Goal: Find specific page/section: Find specific page/section

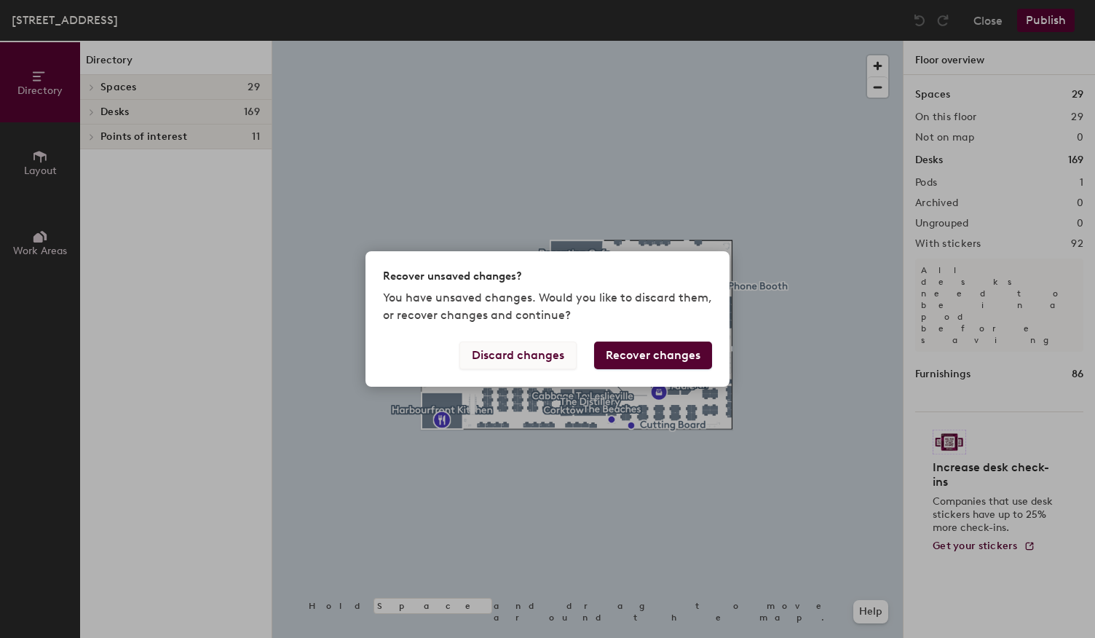
click at [547, 353] on button "Discard changes" at bounding box center [517, 355] width 117 height 28
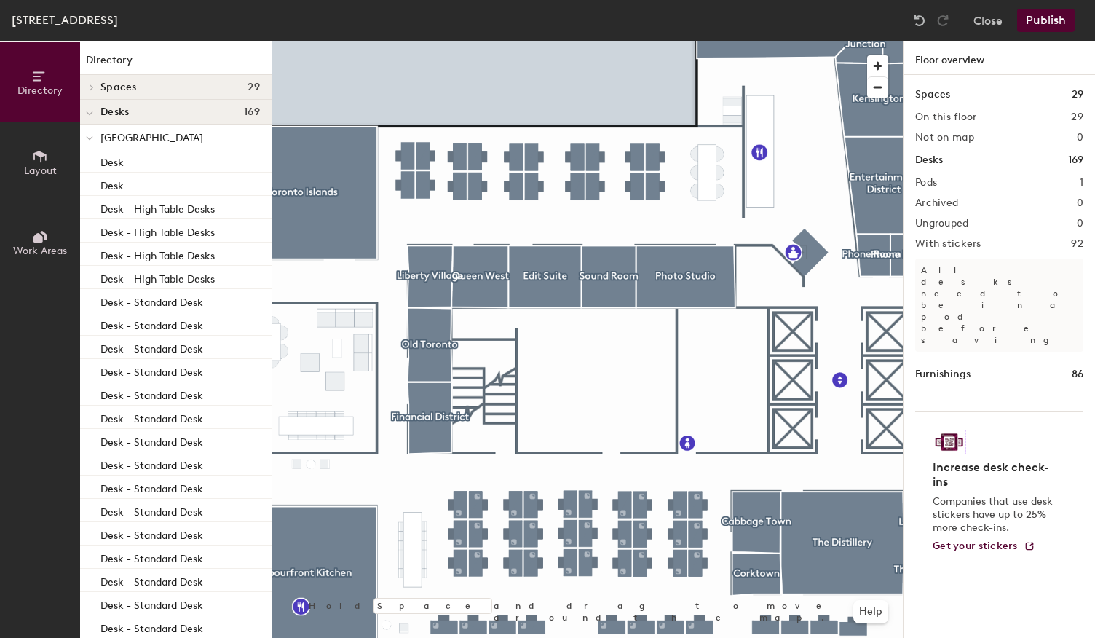
click at [100, 138] on span "[GEOGRAPHIC_DATA]" at bounding box center [151, 138] width 103 height 12
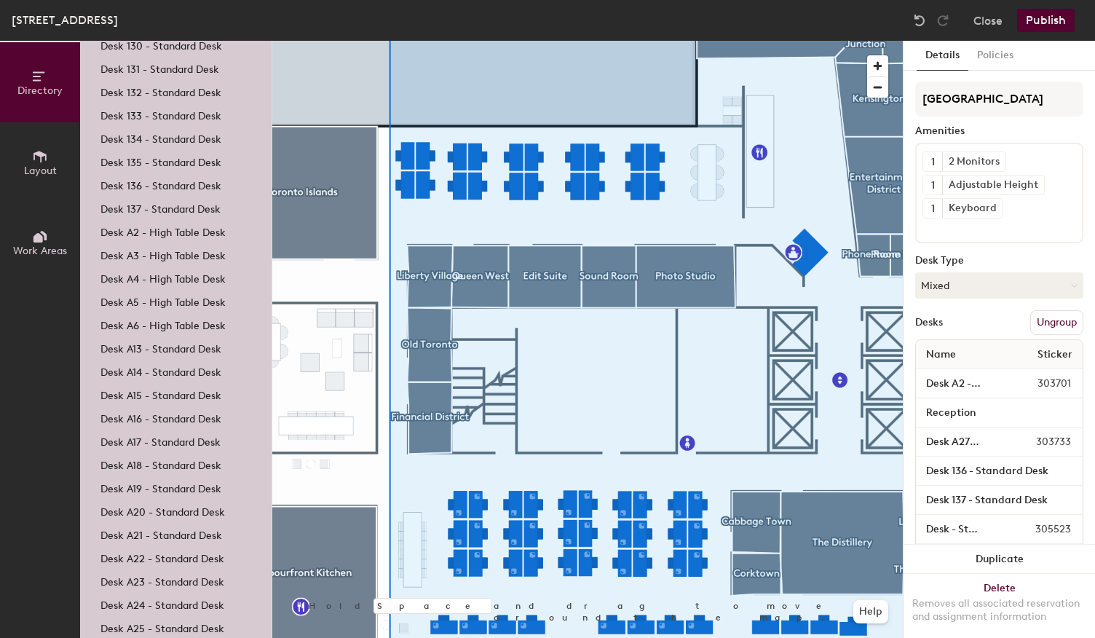
click at [42, 149] on icon at bounding box center [40, 156] width 16 height 16
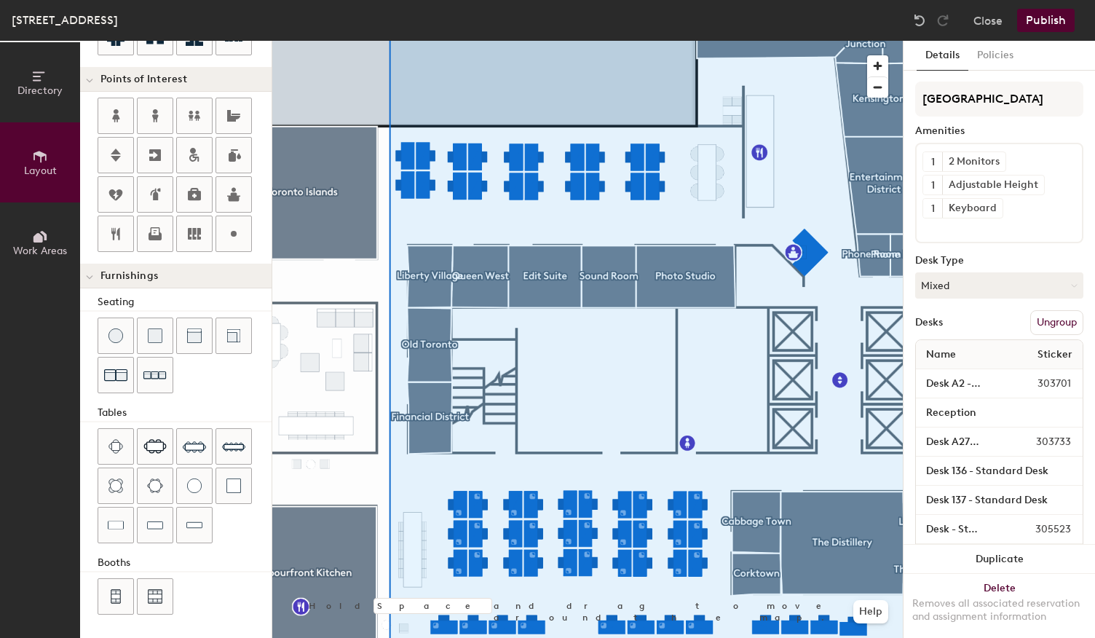
scroll to position [274, 0]
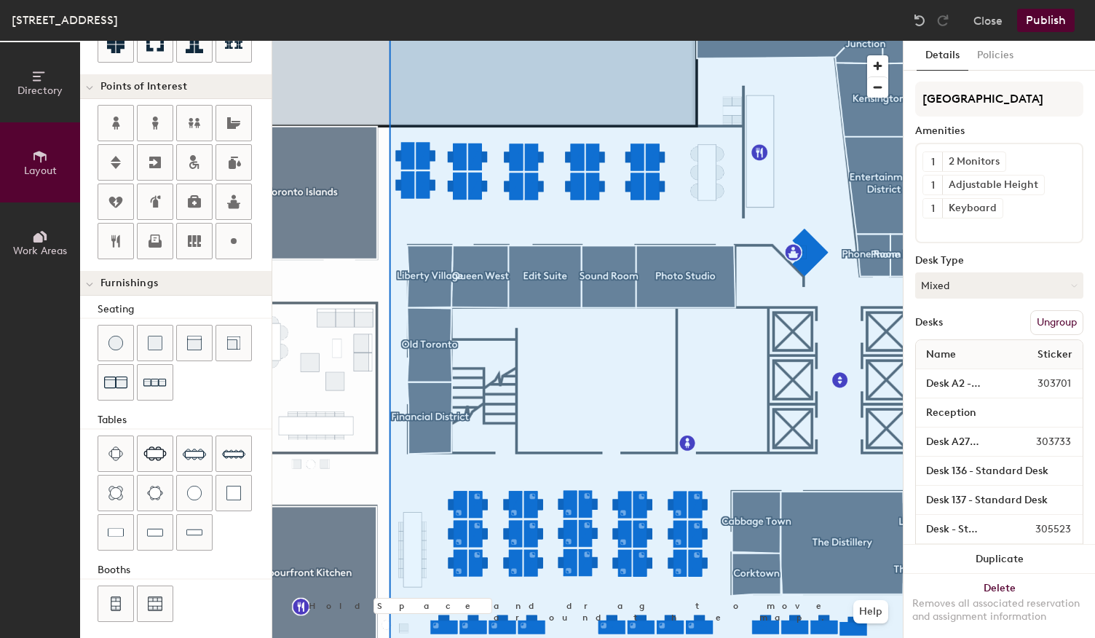
click at [53, 239] on button "Work Areas" at bounding box center [40, 242] width 80 height 80
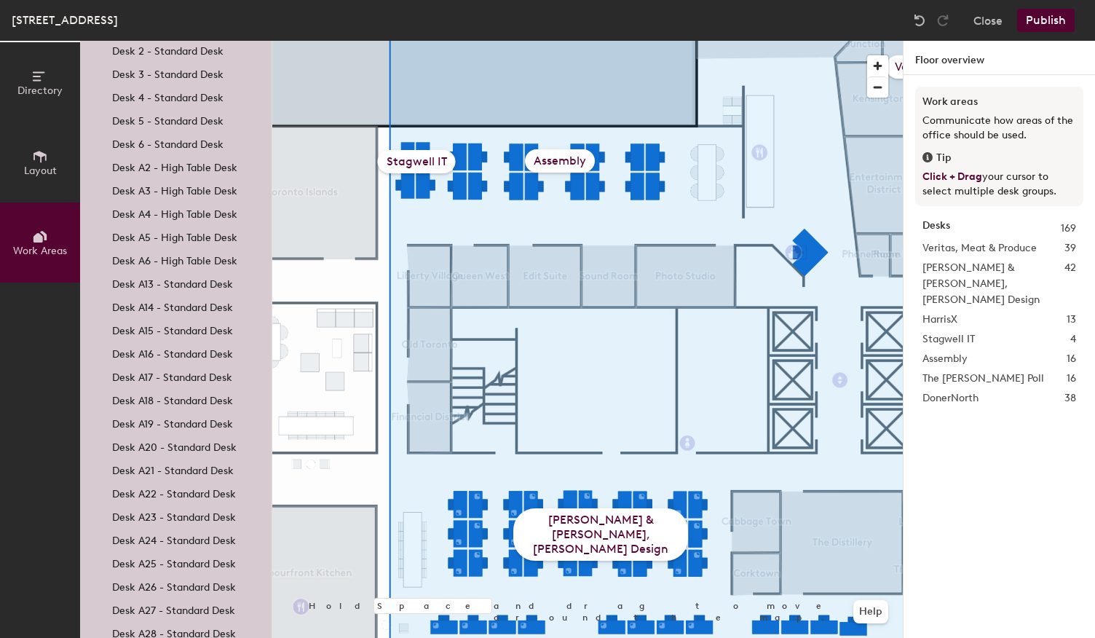
click at [569, 542] on div "[PERSON_NAME] & [PERSON_NAME], [PERSON_NAME] Design" at bounding box center [600, 534] width 175 height 52
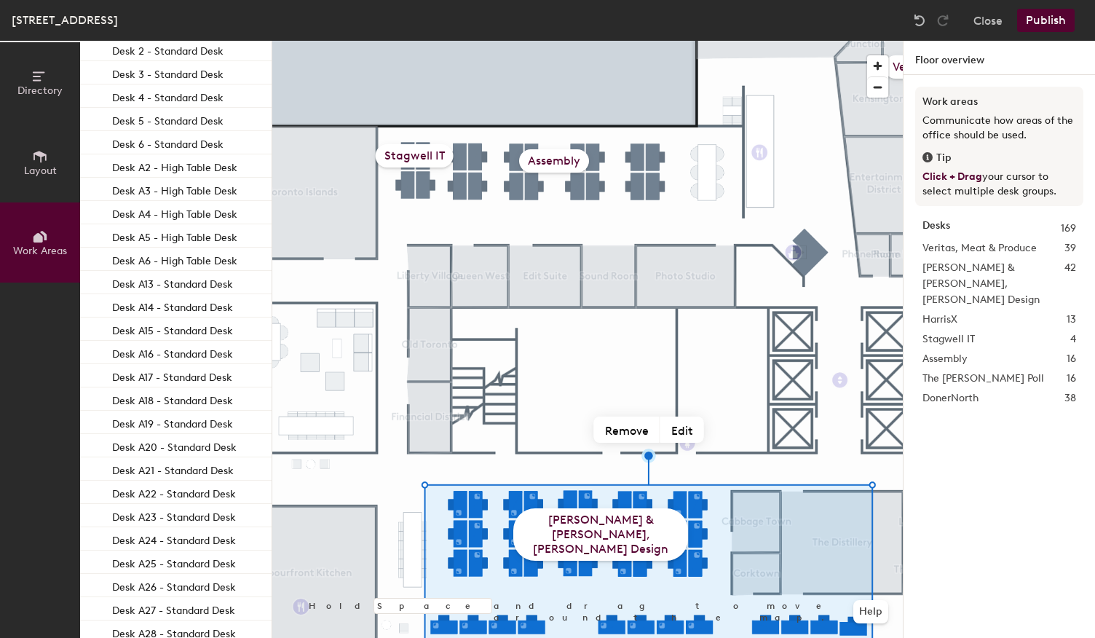
click at [552, 154] on div "Assembly" at bounding box center [554, 160] width 70 height 23
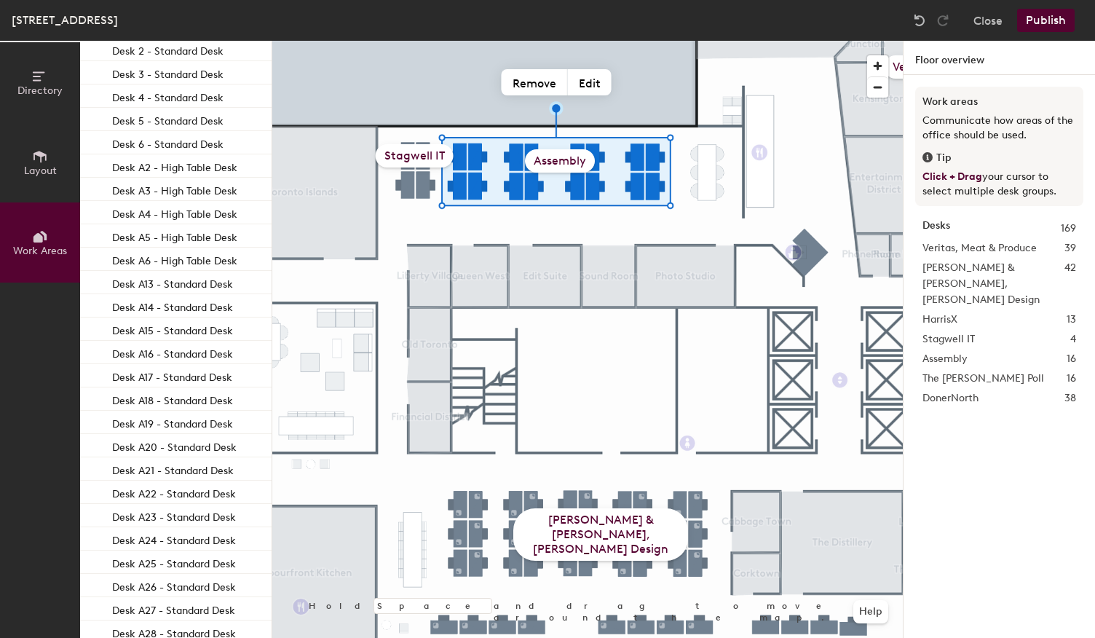
click at [426, 151] on div "Stagwell IT" at bounding box center [415, 155] width 78 height 23
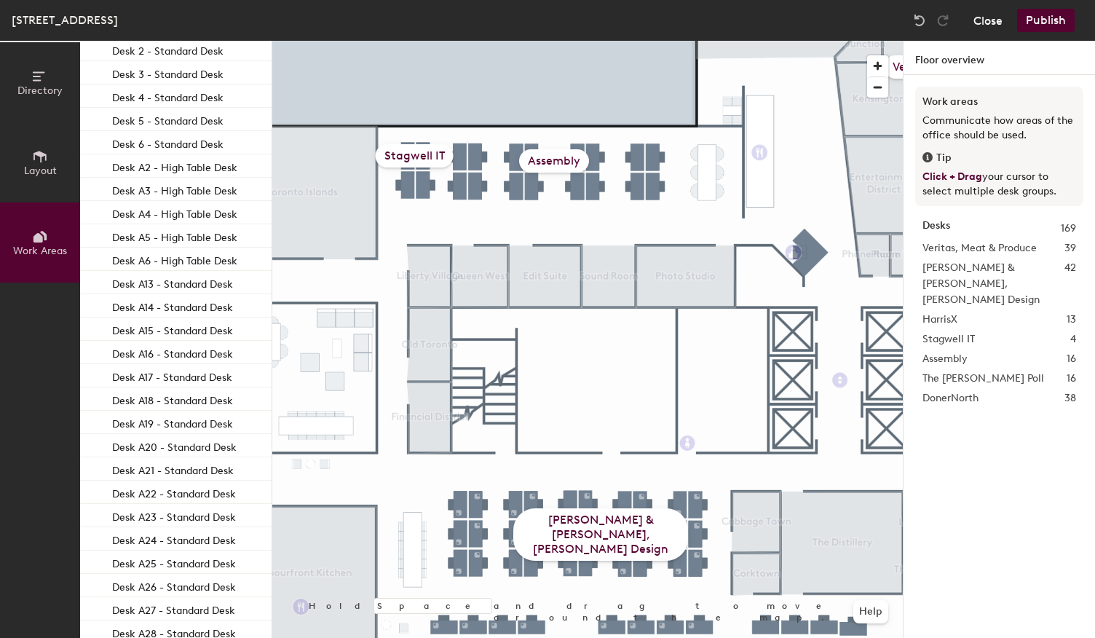
click at [990, 30] on button "Close" at bounding box center [987, 20] width 29 height 23
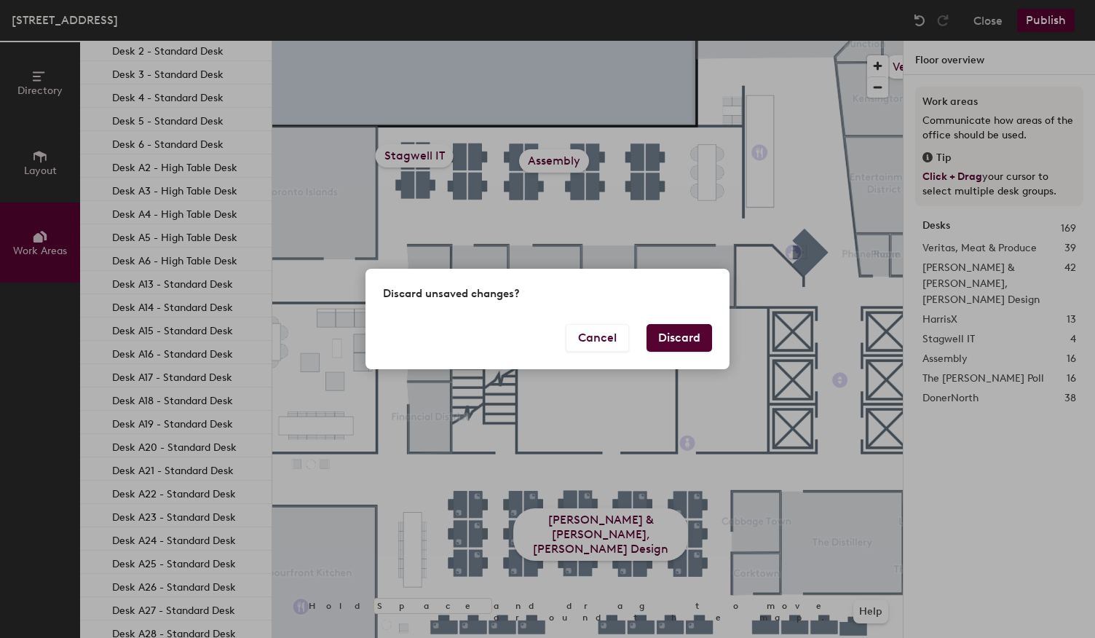
click at [681, 336] on button "Discard" at bounding box center [679, 338] width 66 height 28
